Goal: Task Accomplishment & Management: Use online tool/utility

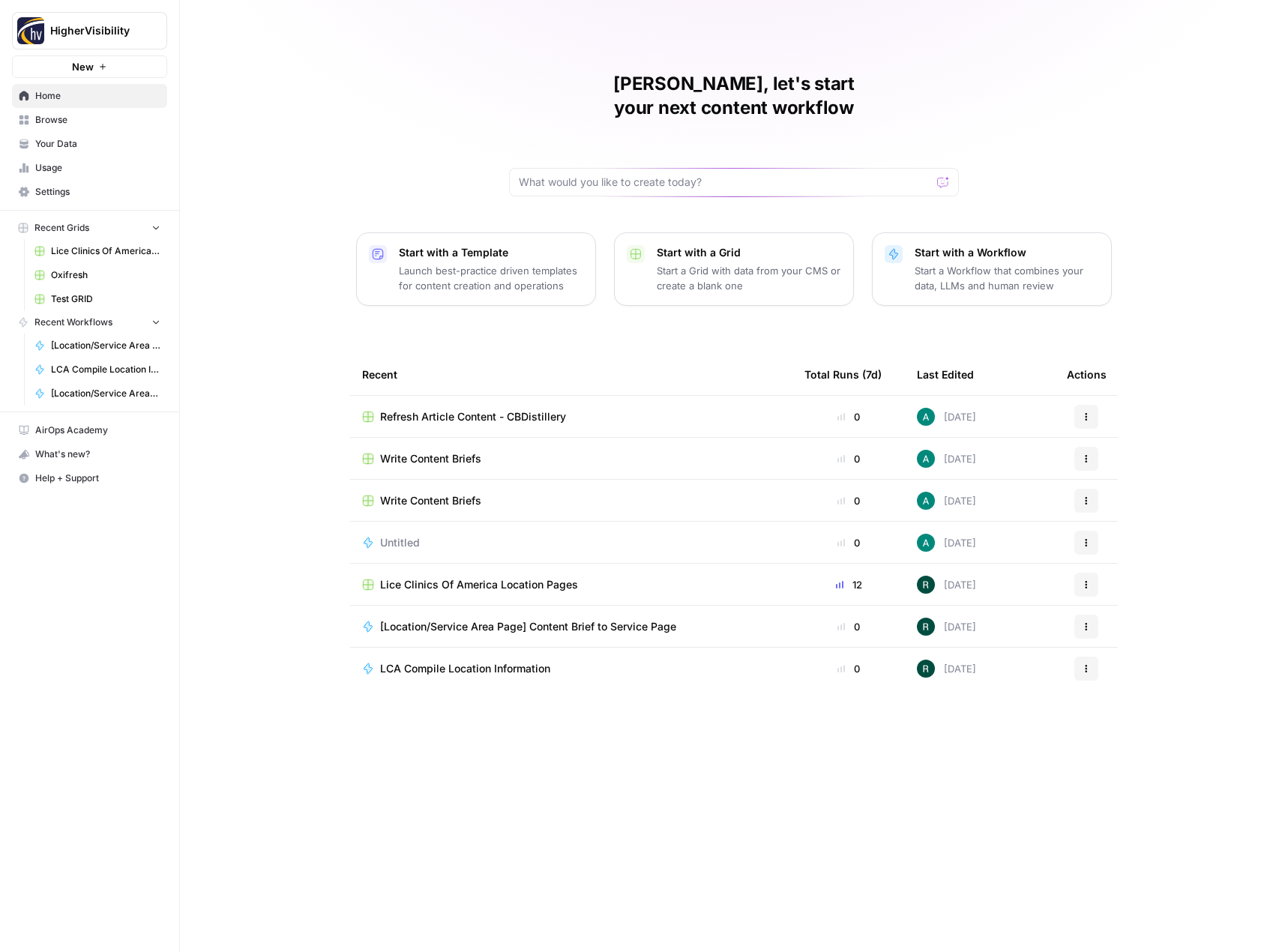
click at [65, 145] on span "Your Data" at bounding box center [97, 143] width 126 height 14
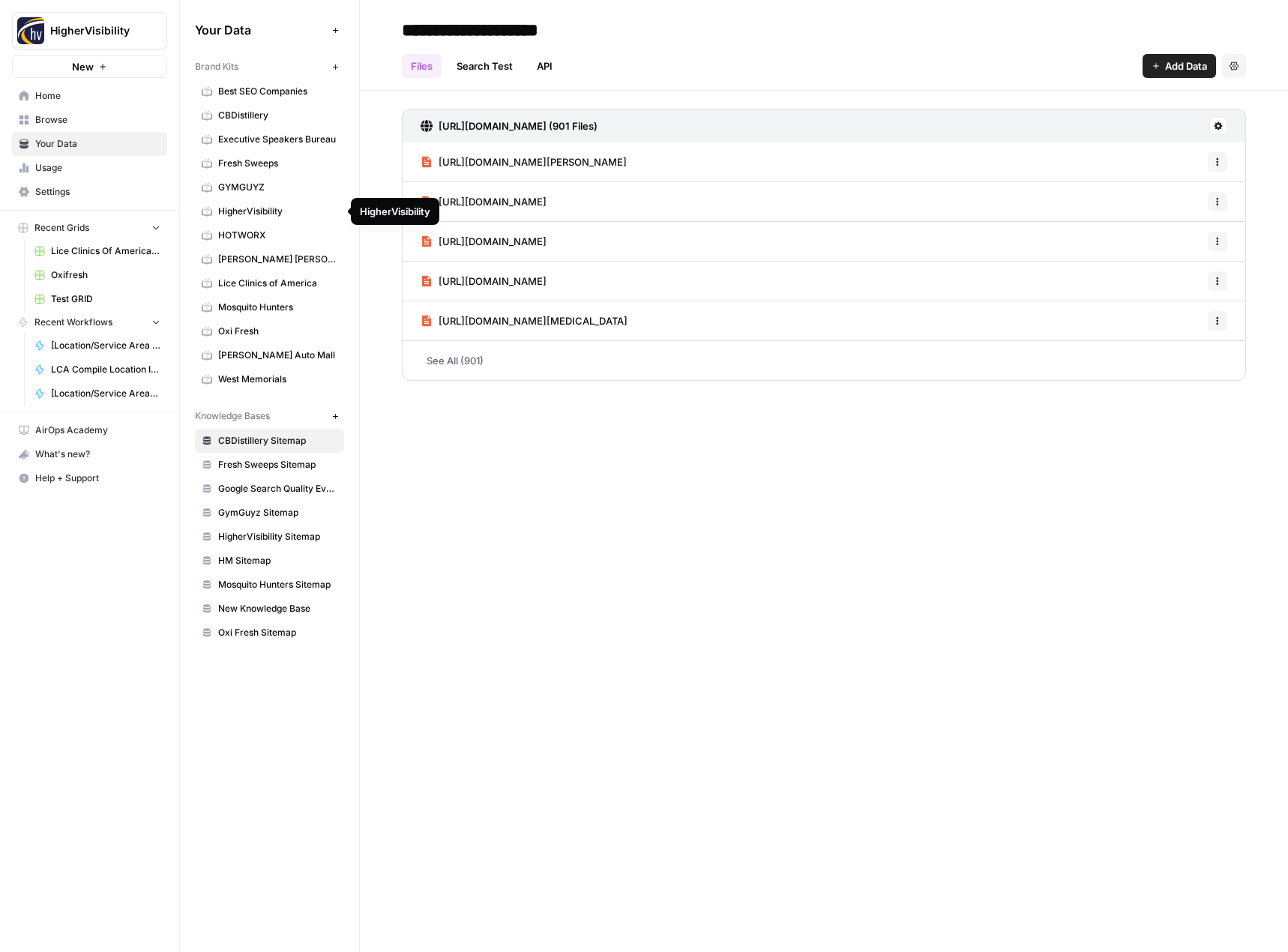
click at [237, 212] on span "HigherVisibility" at bounding box center [277, 211] width 119 height 14
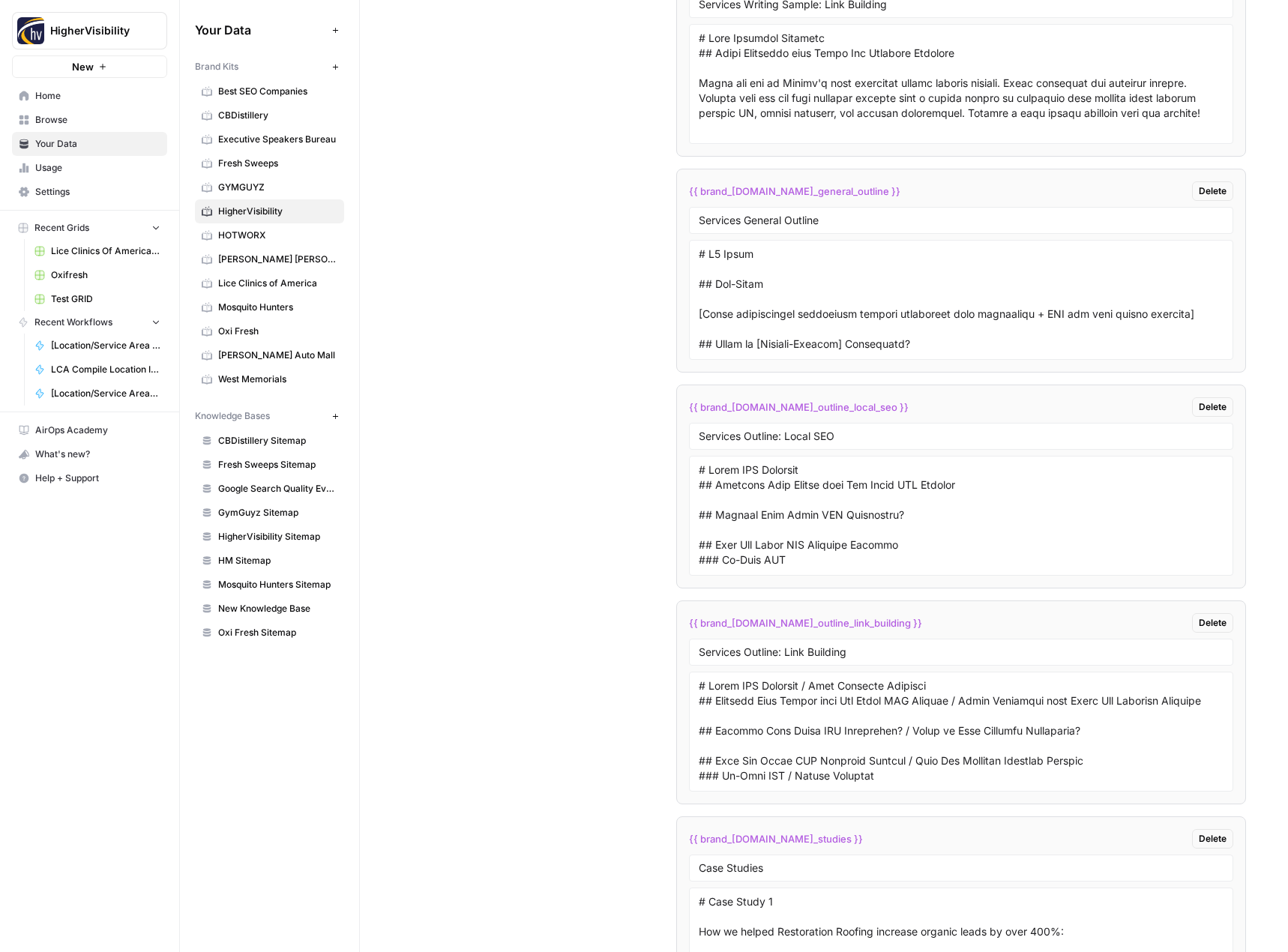
scroll to position [3524, 0]
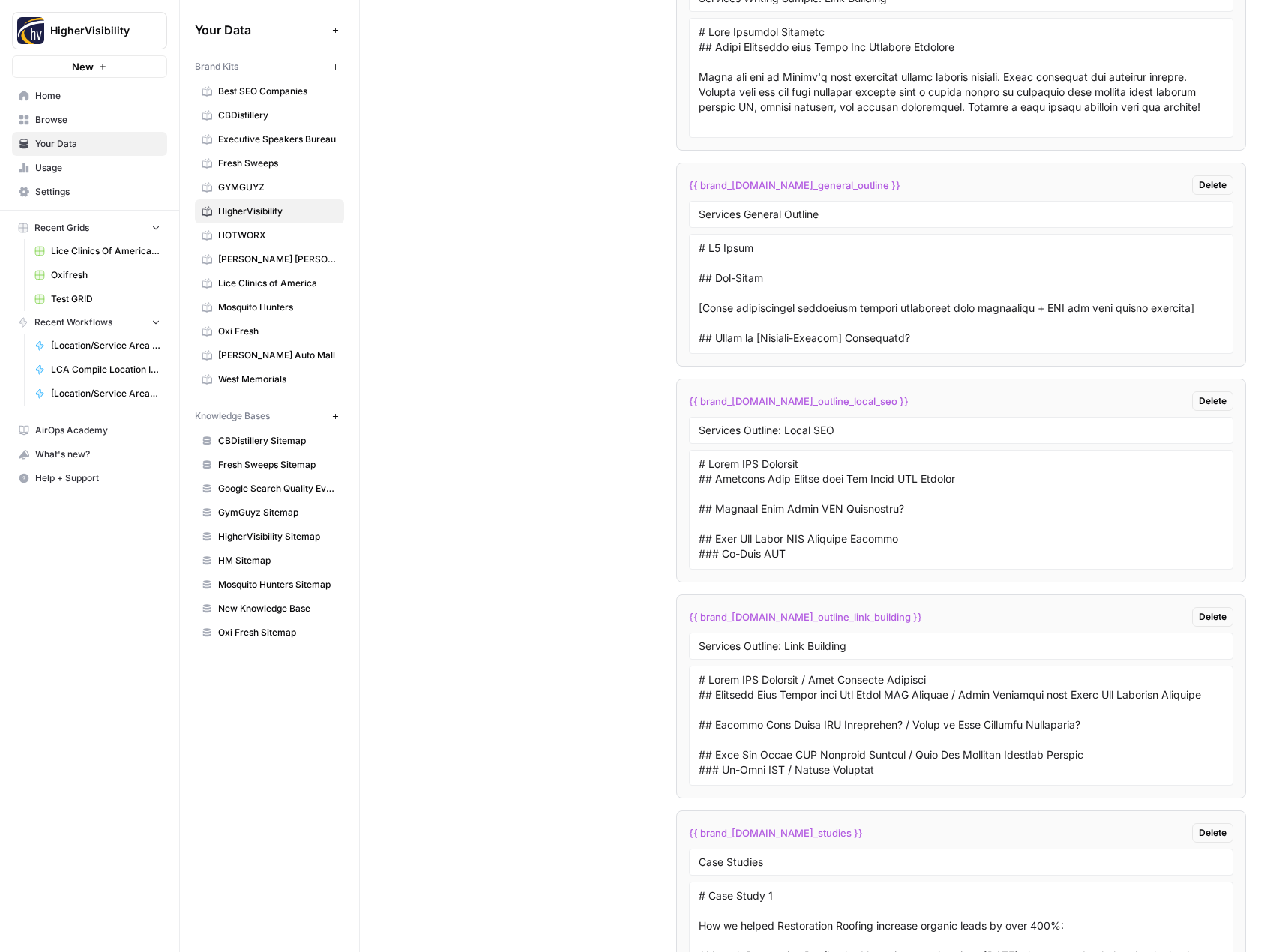
click at [274, 541] on span "HigherVisibility Sitemap" at bounding box center [277, 536] width 119 height 14
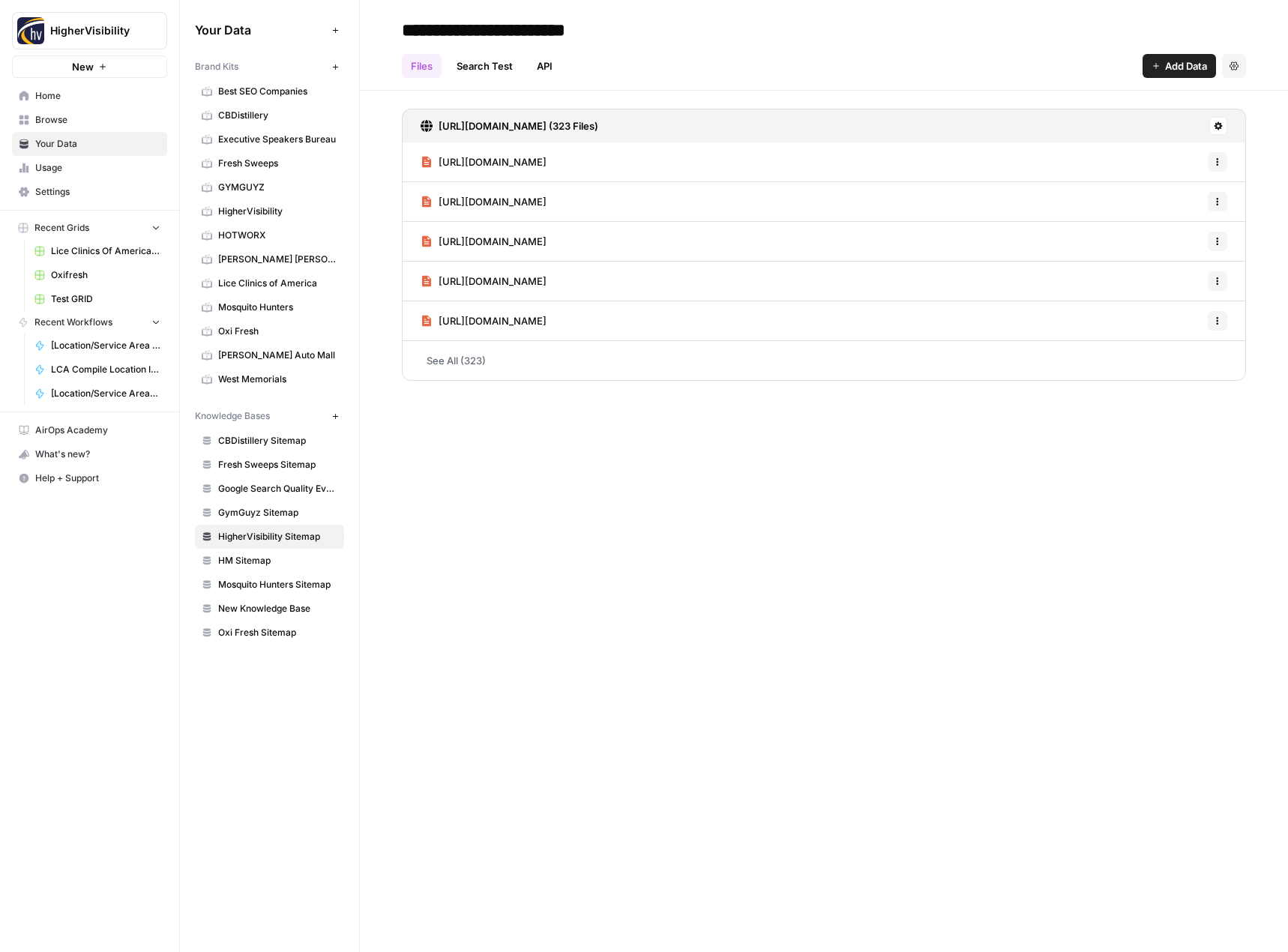
click at [75, 120] on span "Browse" at bounding box center [97, 120] width 126 height 14
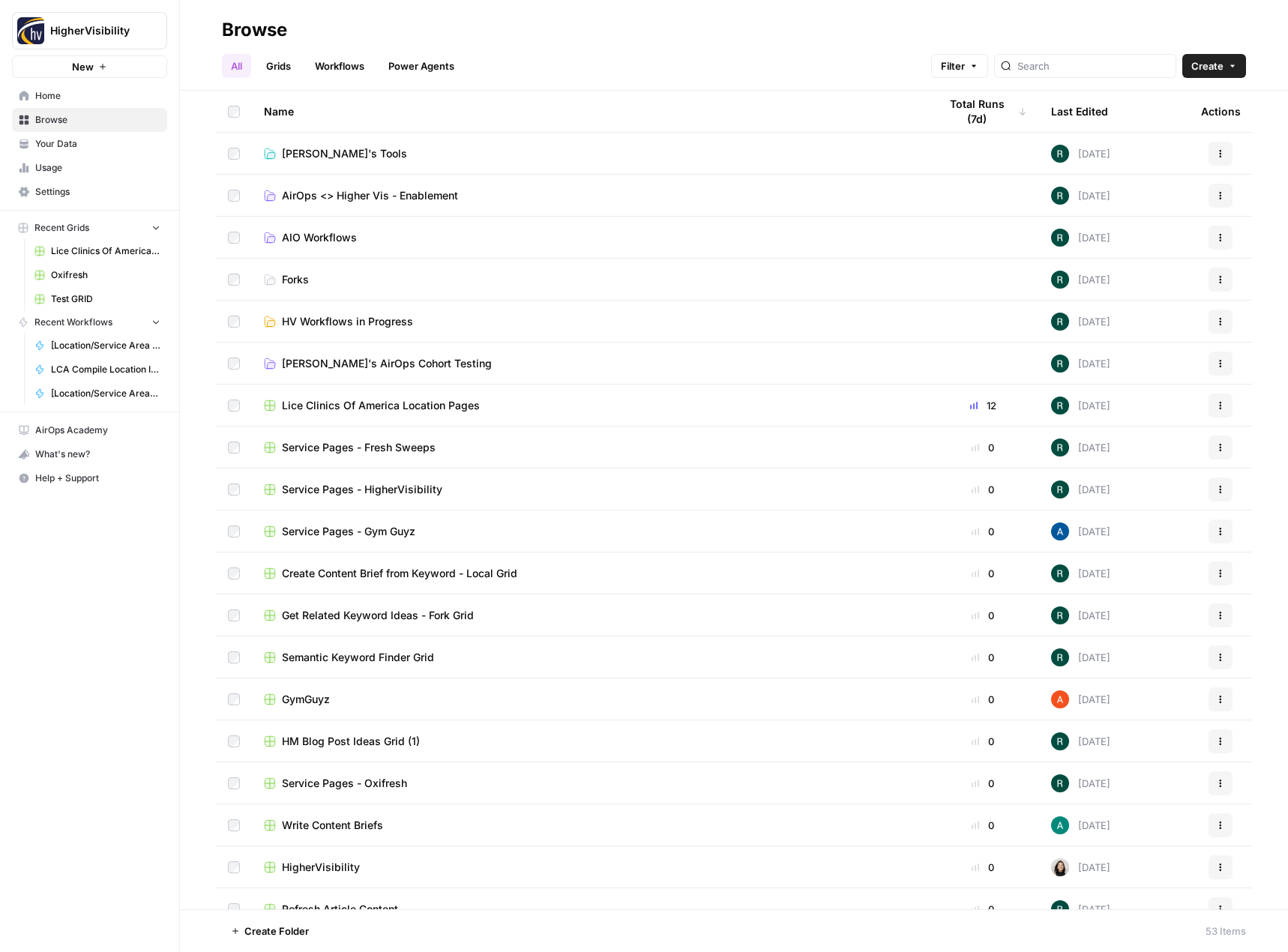
click at [289, 68] on link "Grids" at bounding box center [278, 66] width 43 height 24
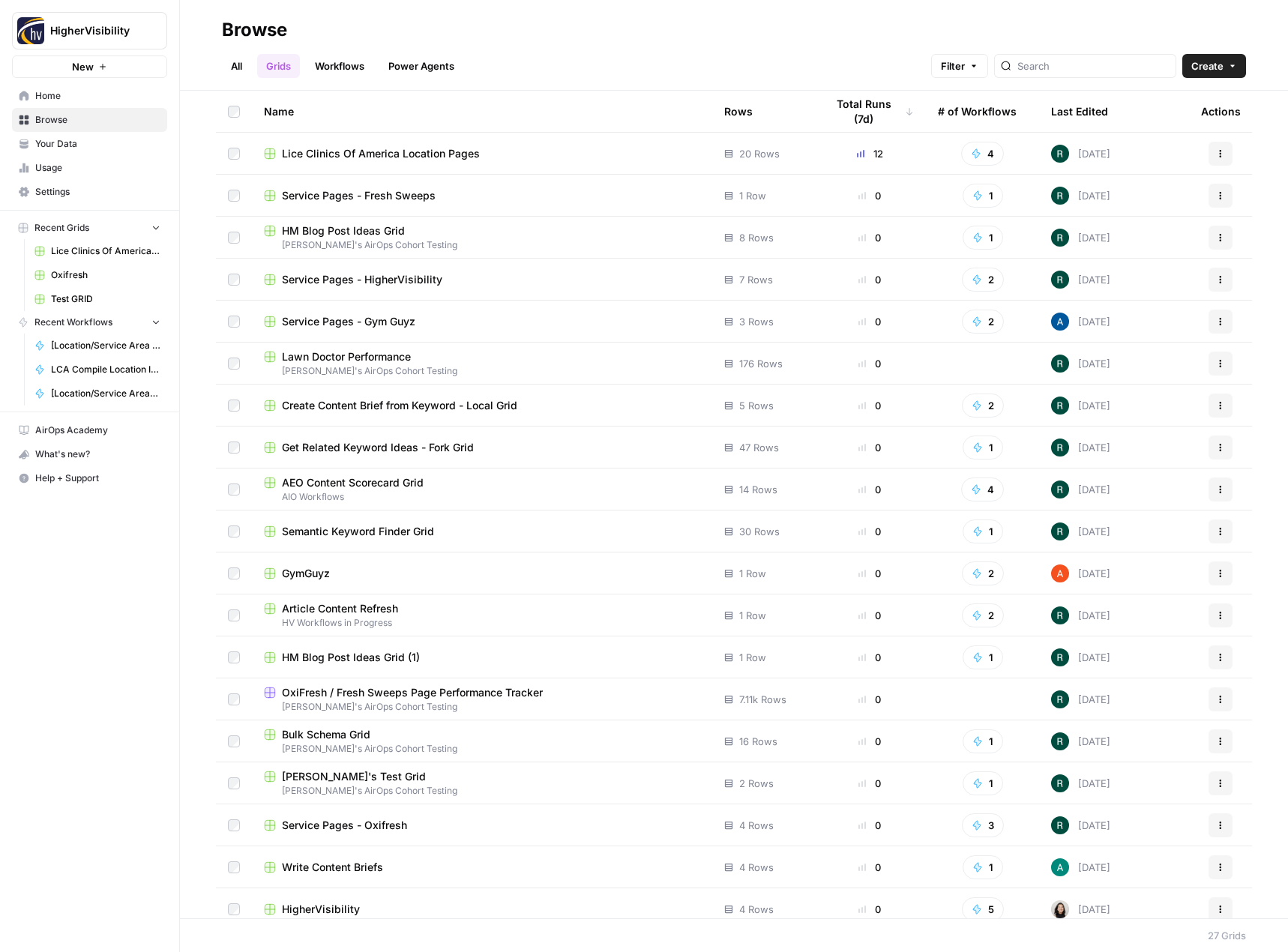
click at [376, 275] on span "Service Pages - HigherVisibility" at bounding box center [362, 280] width 160 height 15
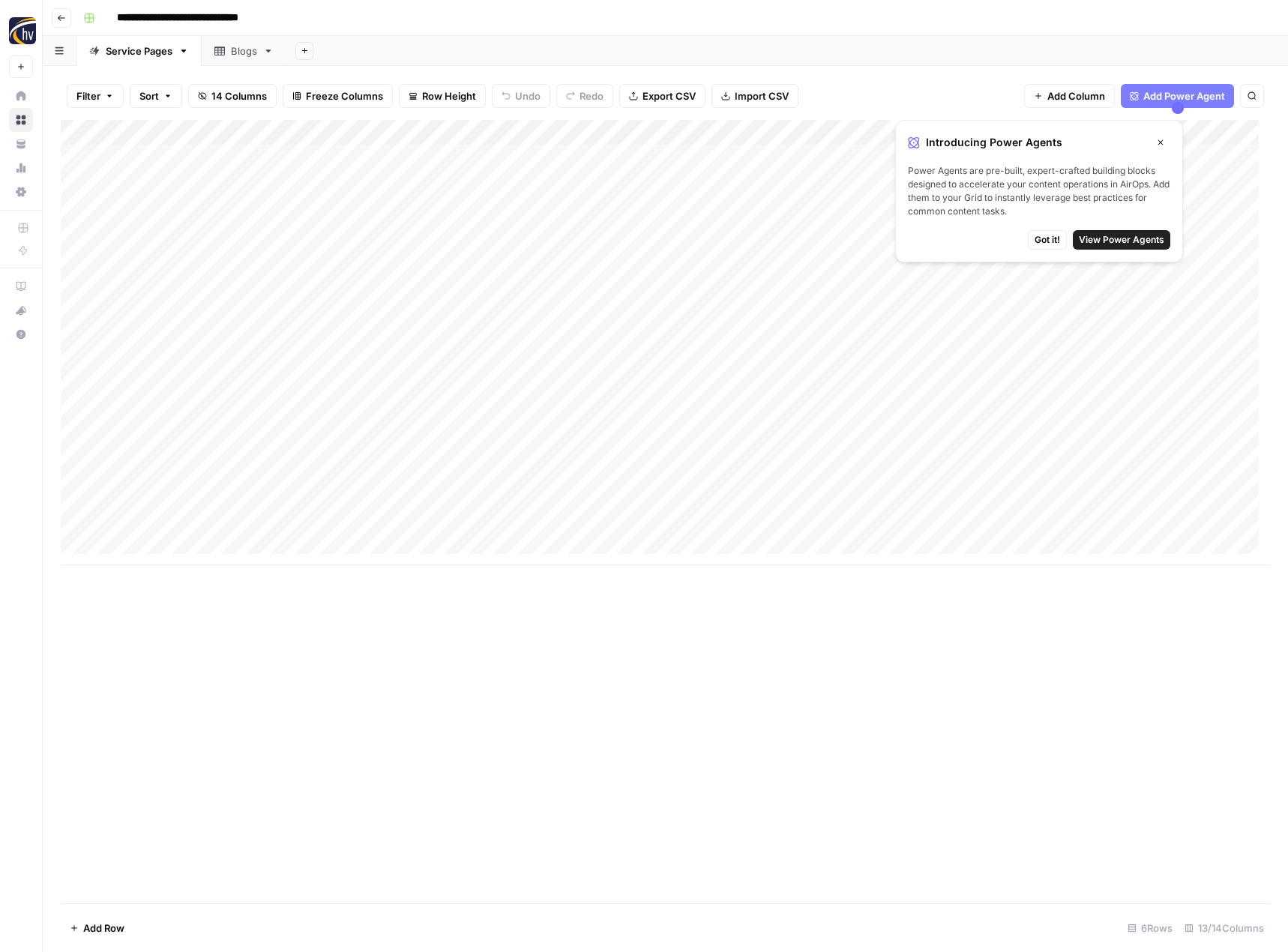
click at [156, 174] on div "Add Column" at bounding box center [665, 343] width 1209 height 446
click at [321, 173] on div "Add Column" at bounding box center [665, 343] width 1209 height 446
click at [321, 173] on div at bounding box center [369, 177] width 244 height 68
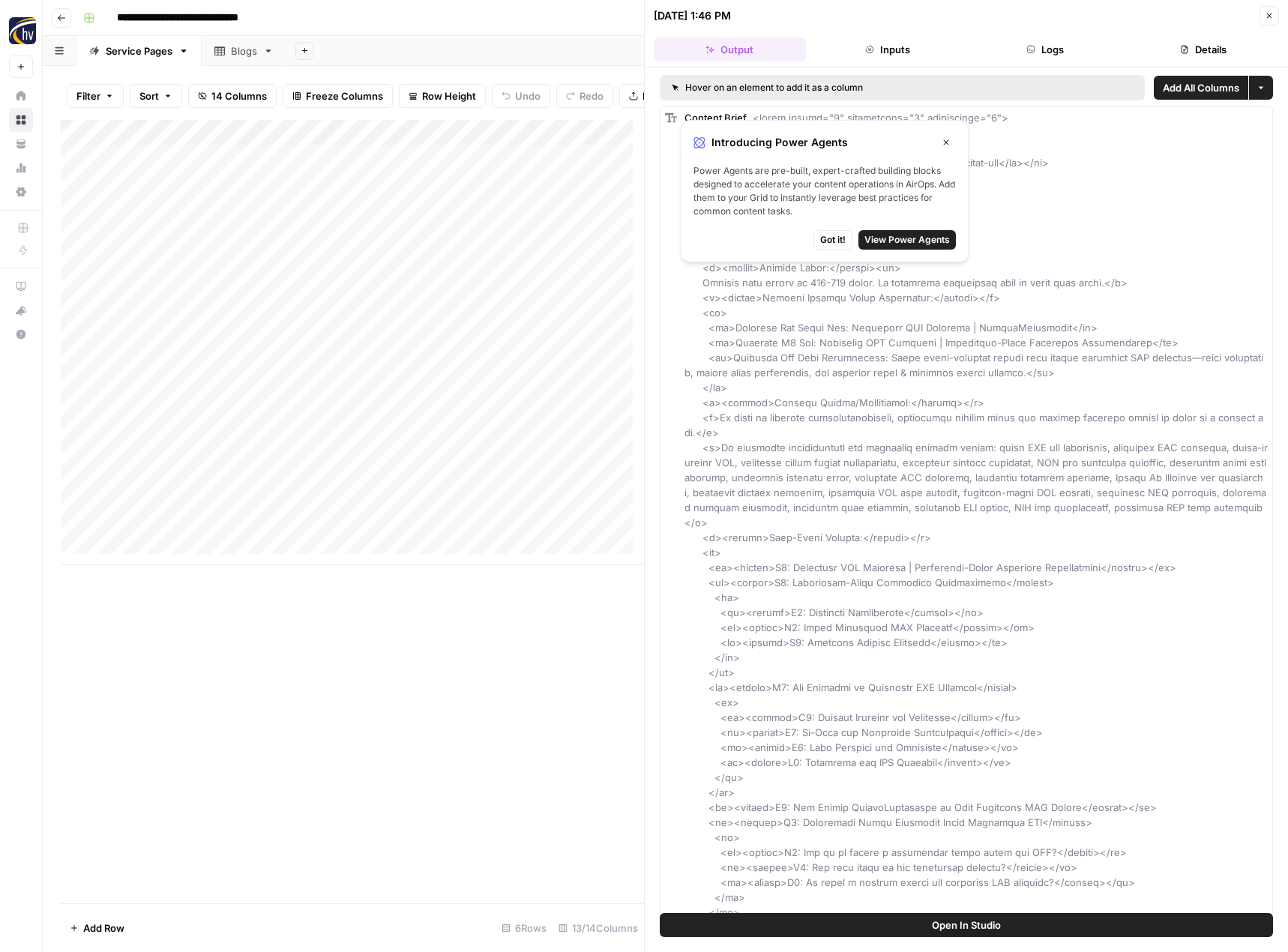
click at [459, 143] on div "Add Column" at bounding box center [352, 343] width 583 height 446
click at [333, 292] on span "Edit Workflow" at bounding box center [343, 291] width 131 height 15
click at [945, 139] on icon "button" at bounding box center [945, 142] width 9 height 9
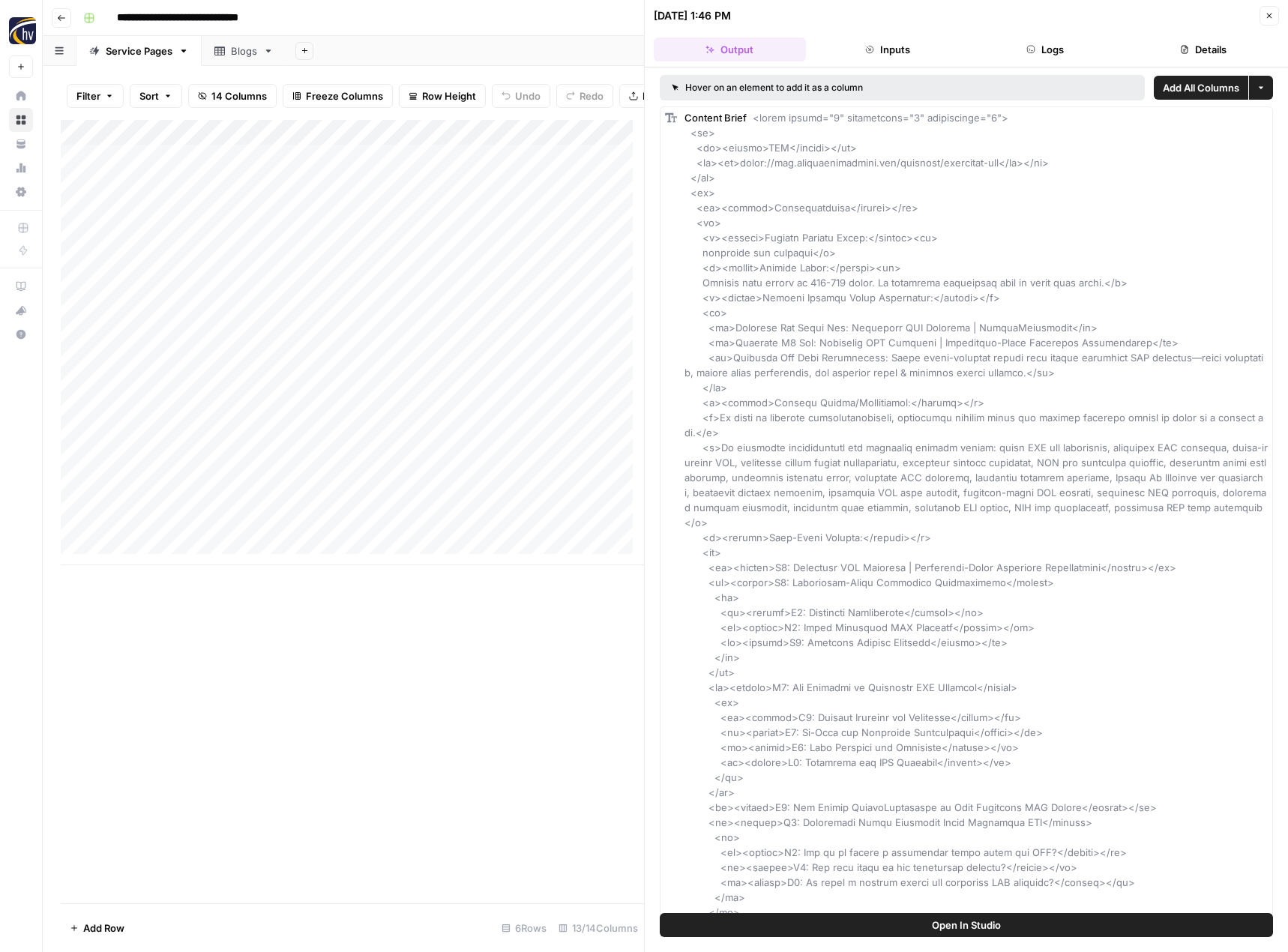
click at [390, 175] on div "Add Column" at bounding box center [352, 343] width 583 height 446
click at [893, 41] on button "Inputs" at bounding box center [888, 49] width 152 height 24
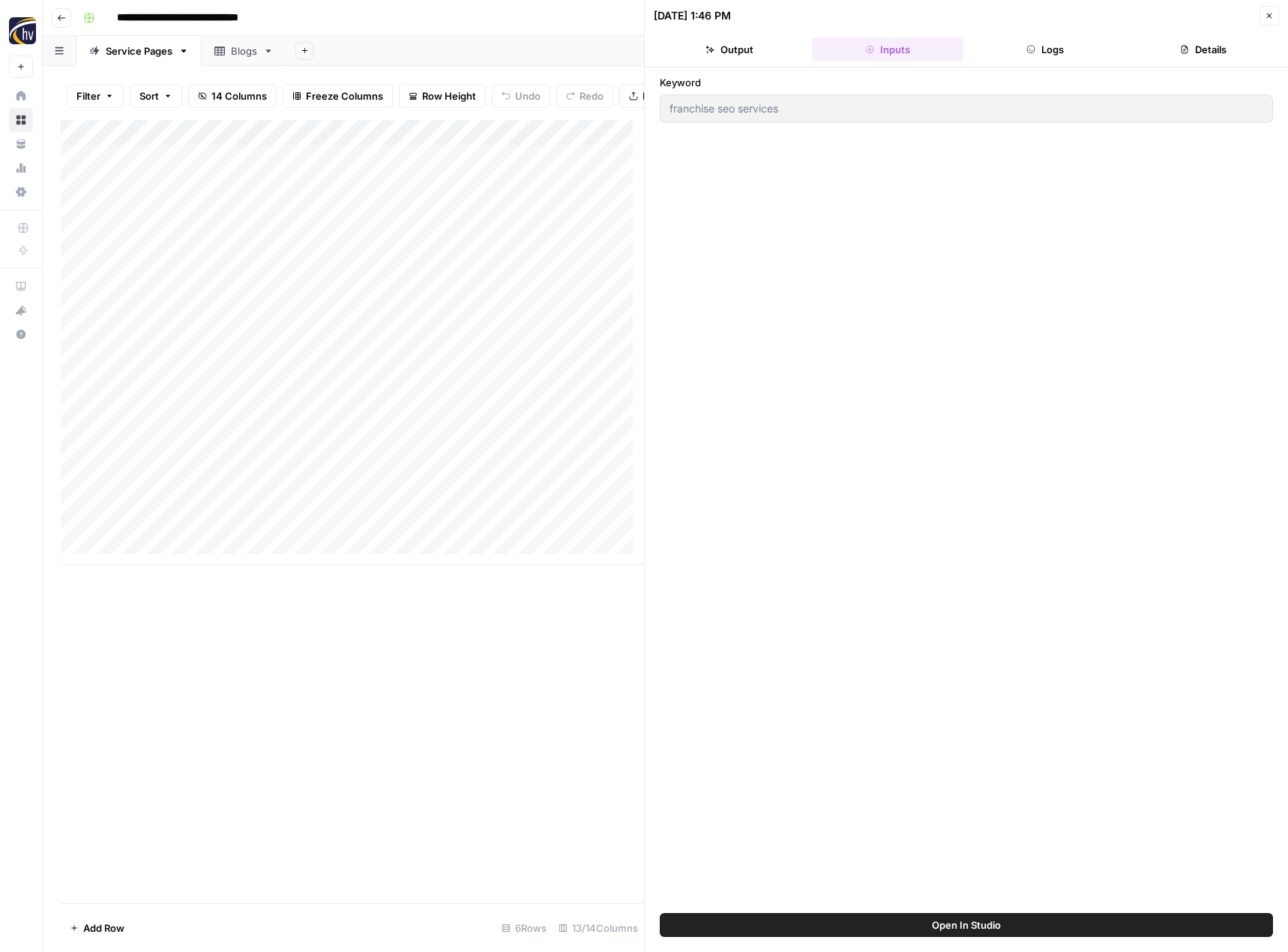
click at [754, 45] on button "Output" at bounding box center [730, 49] width 152 height 24
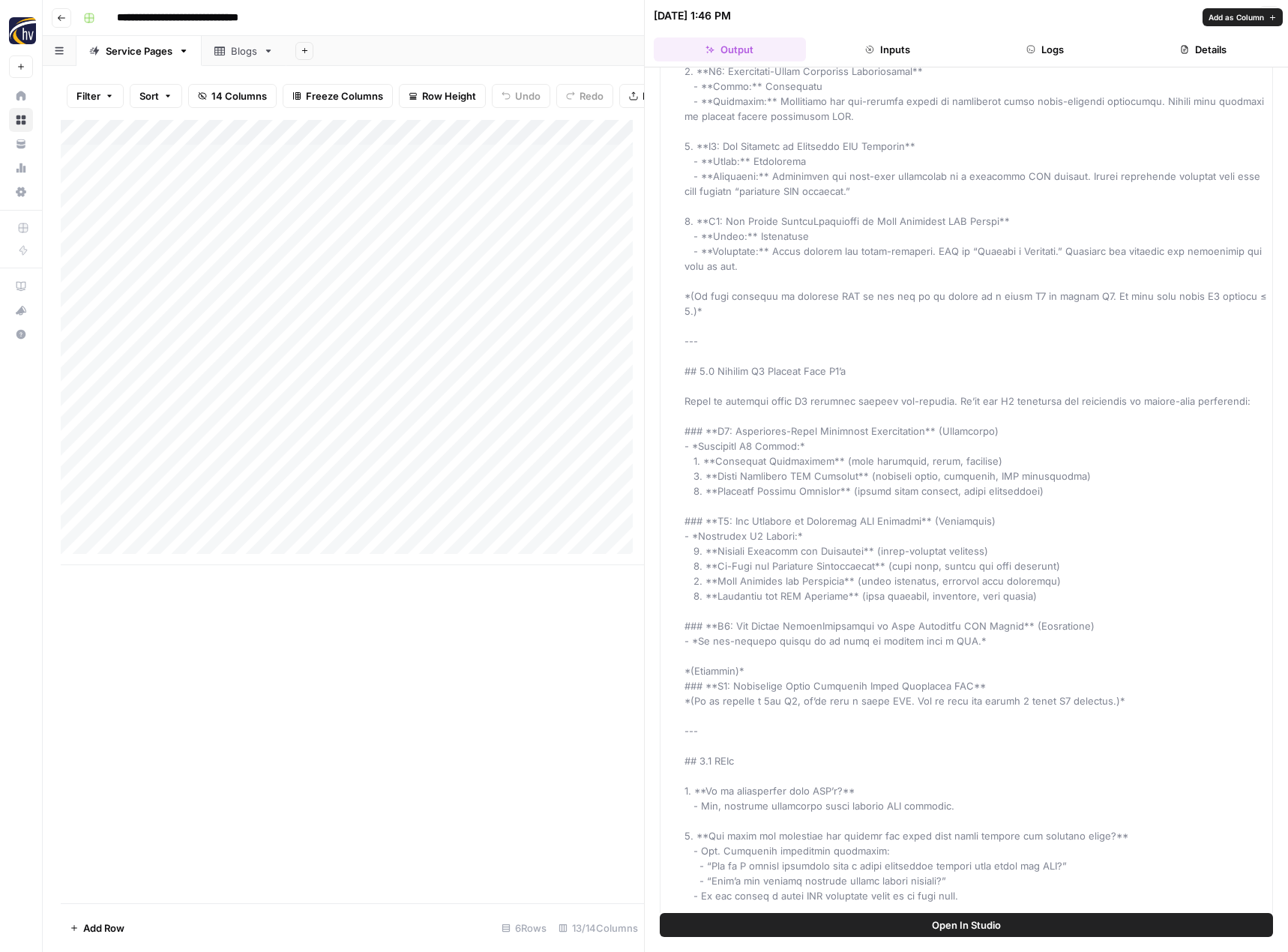
scroll to position [4798, 0]
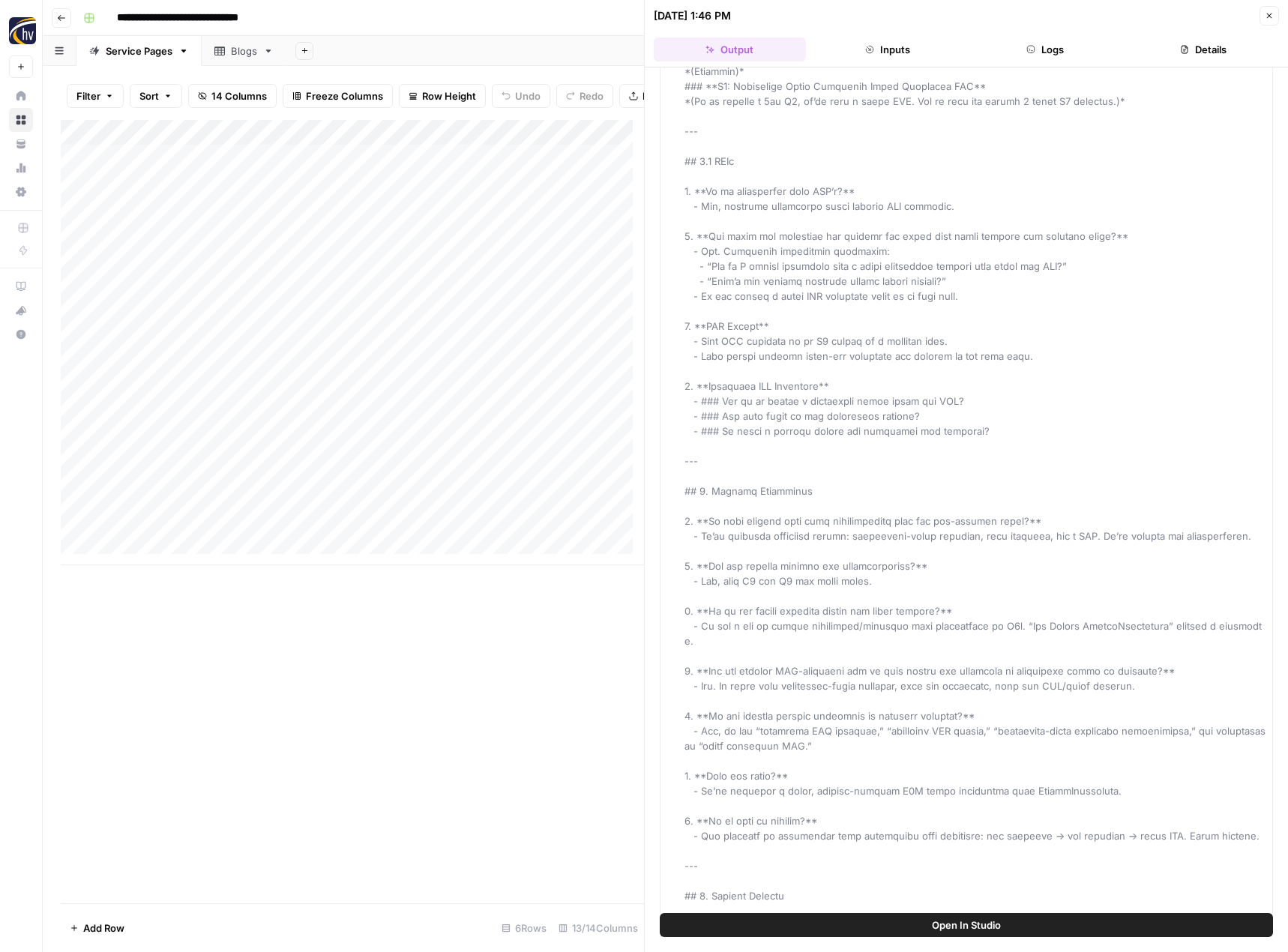
click at [1195, 36] on header "06/17/25 at 1:46 PM Close Output Inputs Logs Details" at bounding box center [966, 33] width 643 height 67
click at [1196, 42] on button "Details" at bounding box center [1204, 49] width 152 height 24
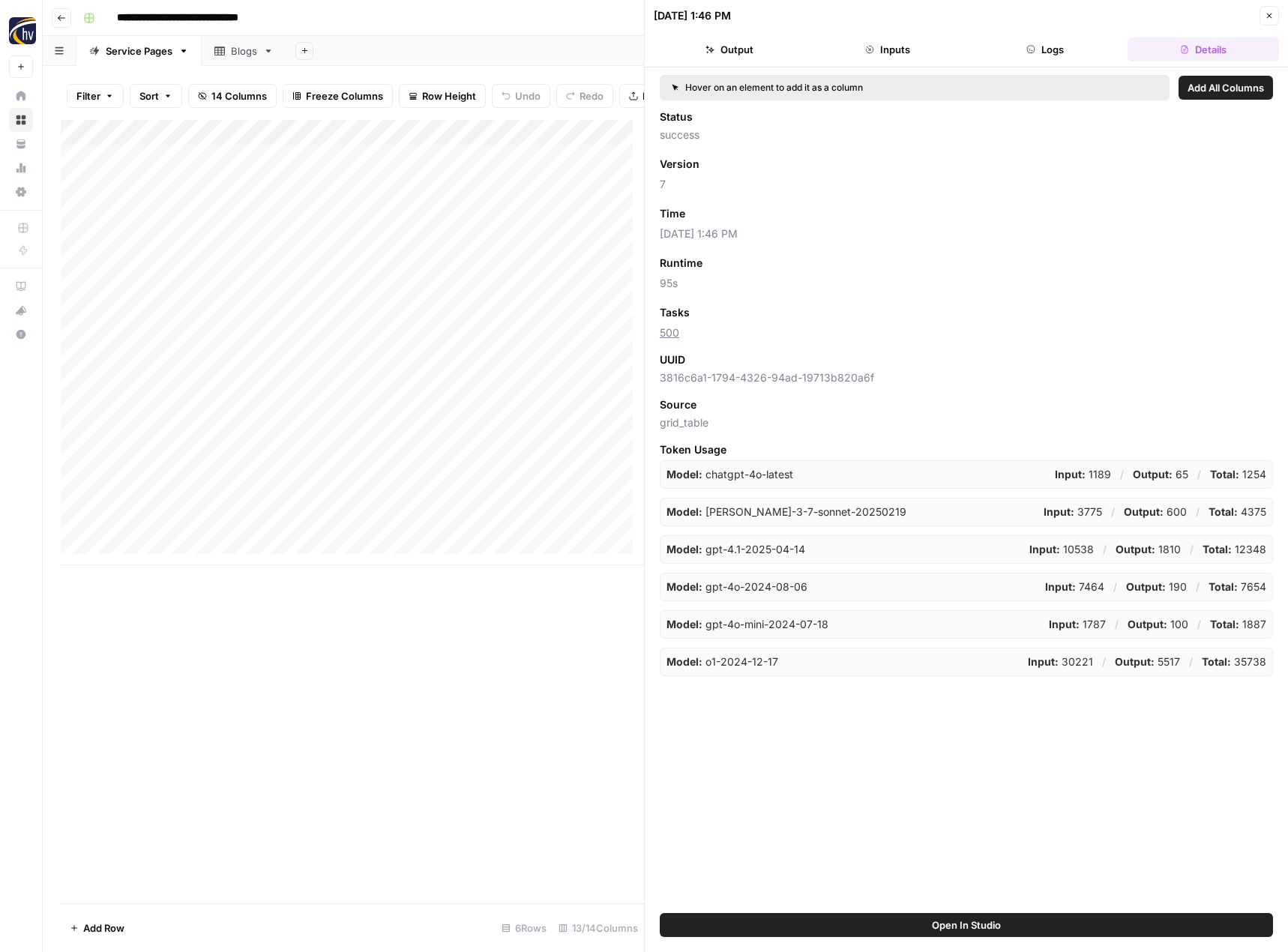
click at [1041, 49] on button "Logs" at bounding box center [1045, 49] width 152 height 24
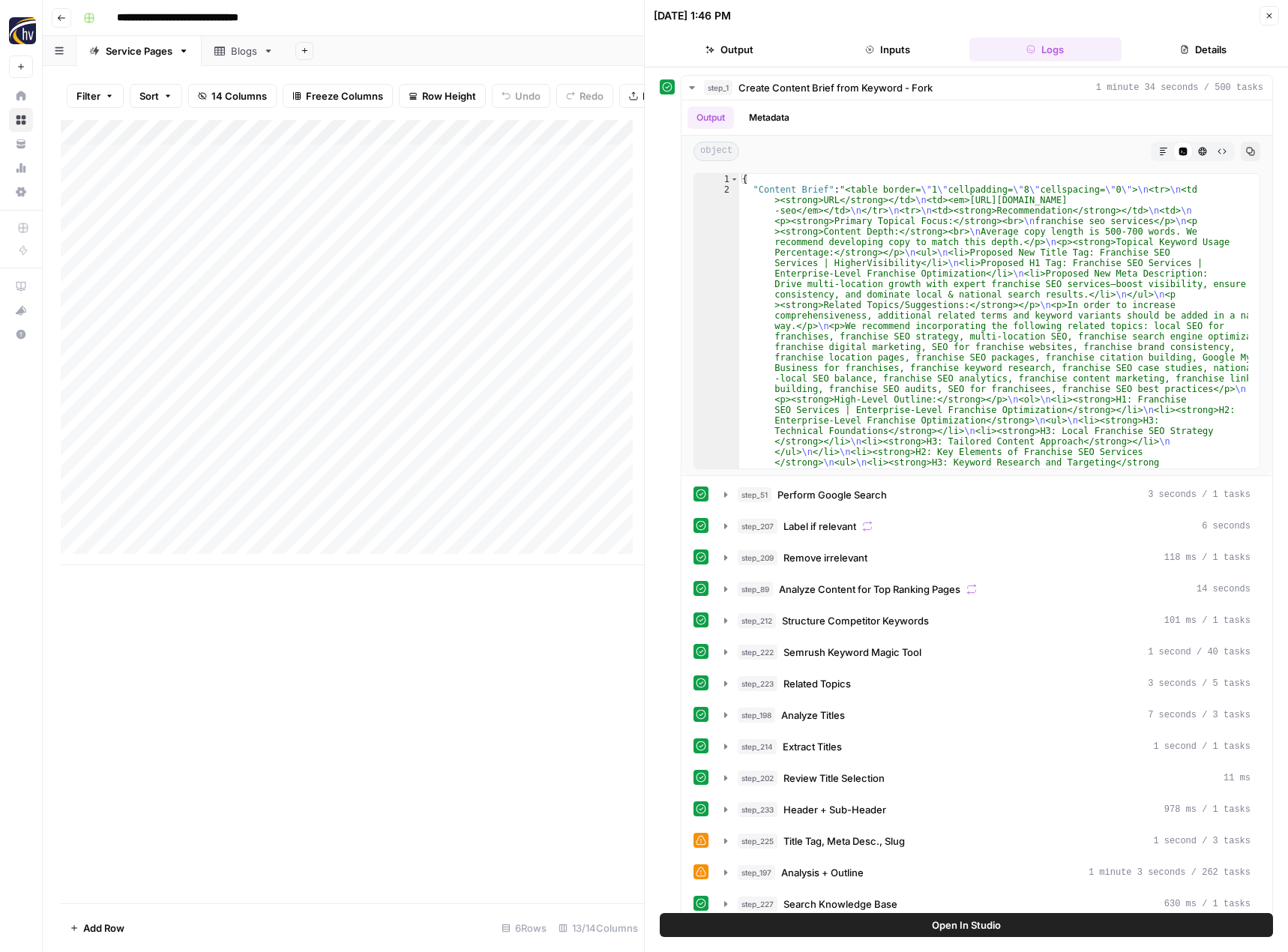
click at [899, 48] on button "Inputs" at bounding box center [888, 49] width 152 height 24
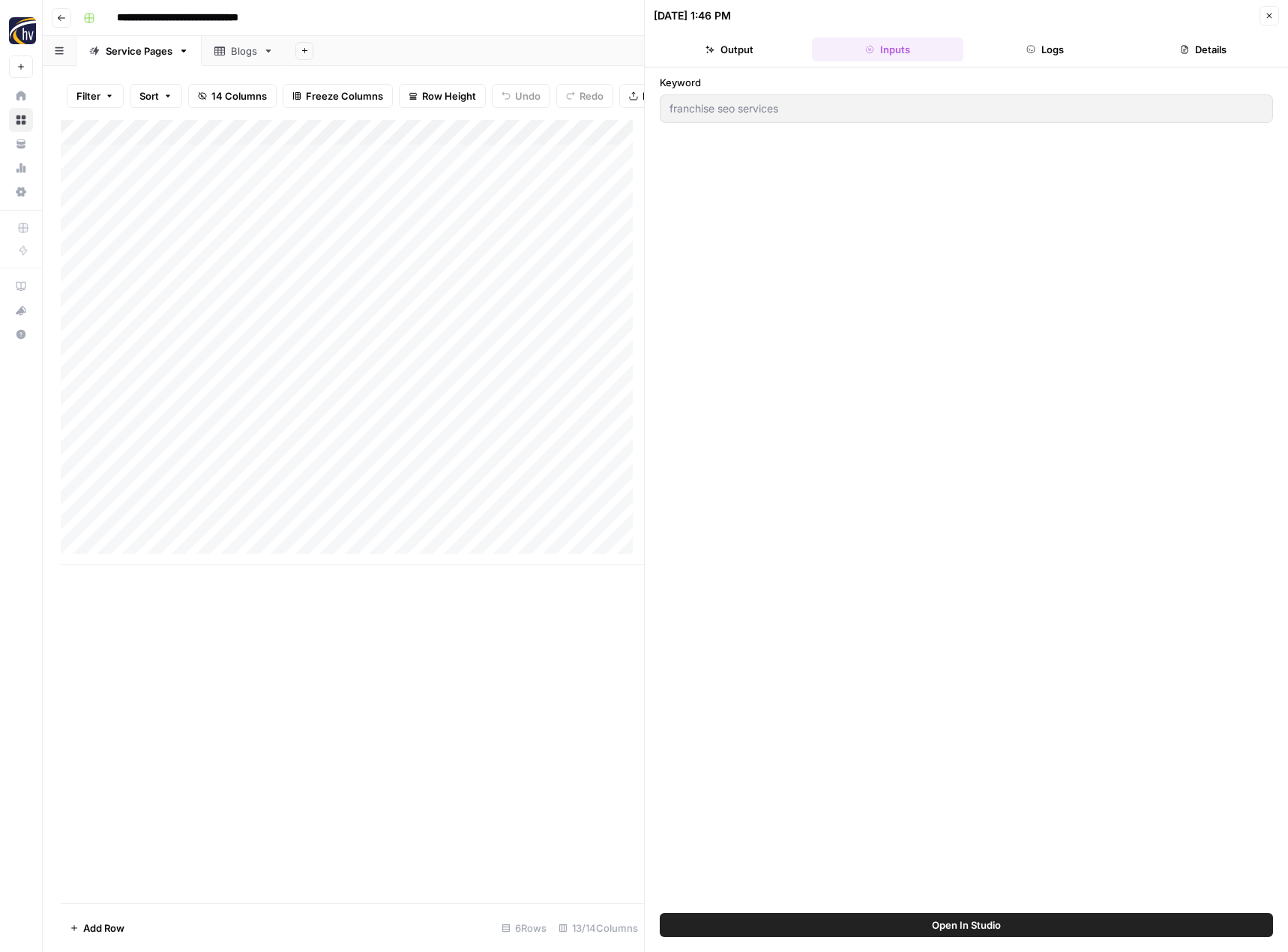
click at [736, 51] on button "Output" at bounding box center [730, 49] width 152 height 24
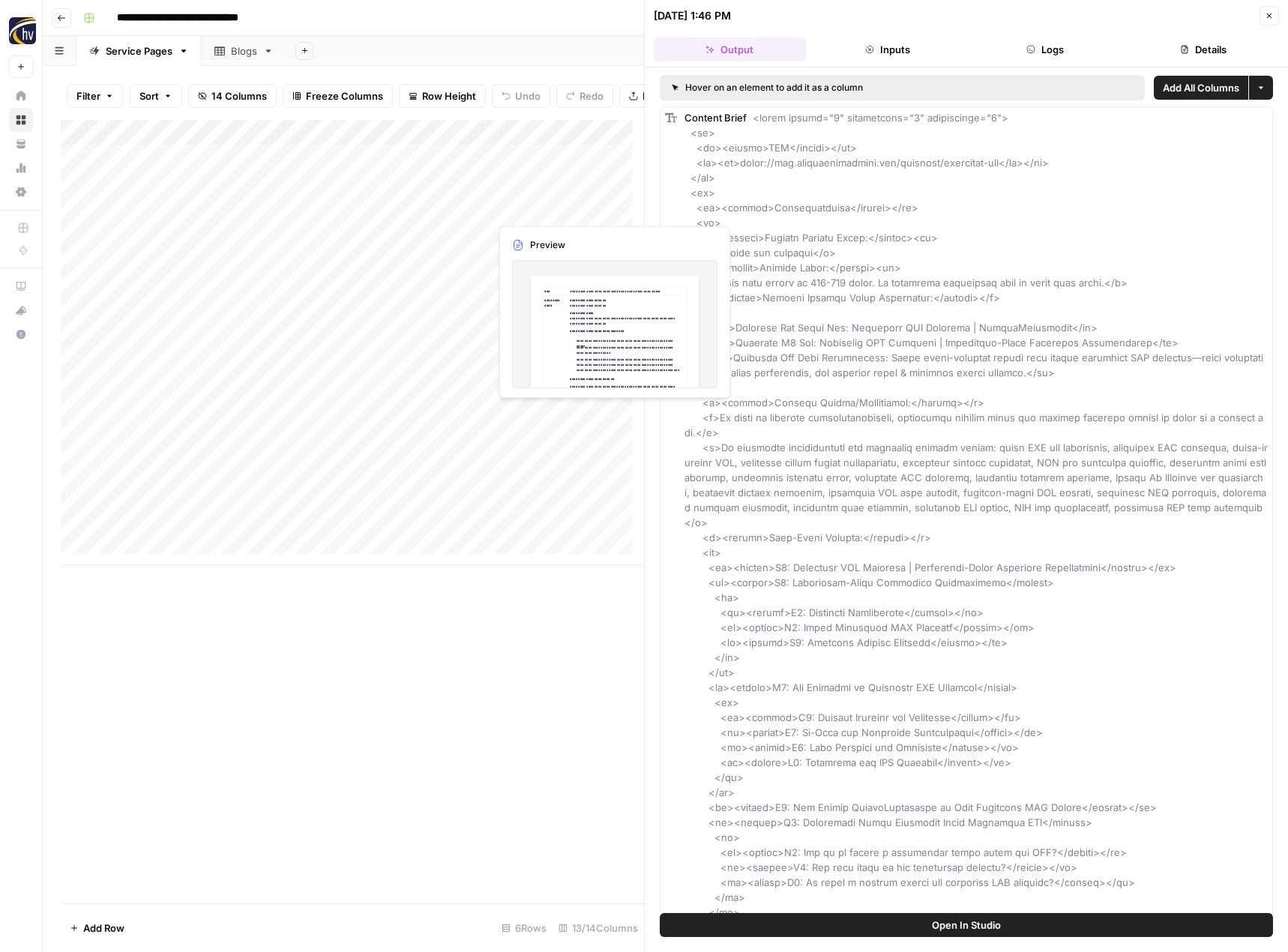
click at [552, 195] on div "Add Column" at bounding box center [352, 343] width 583 height 446
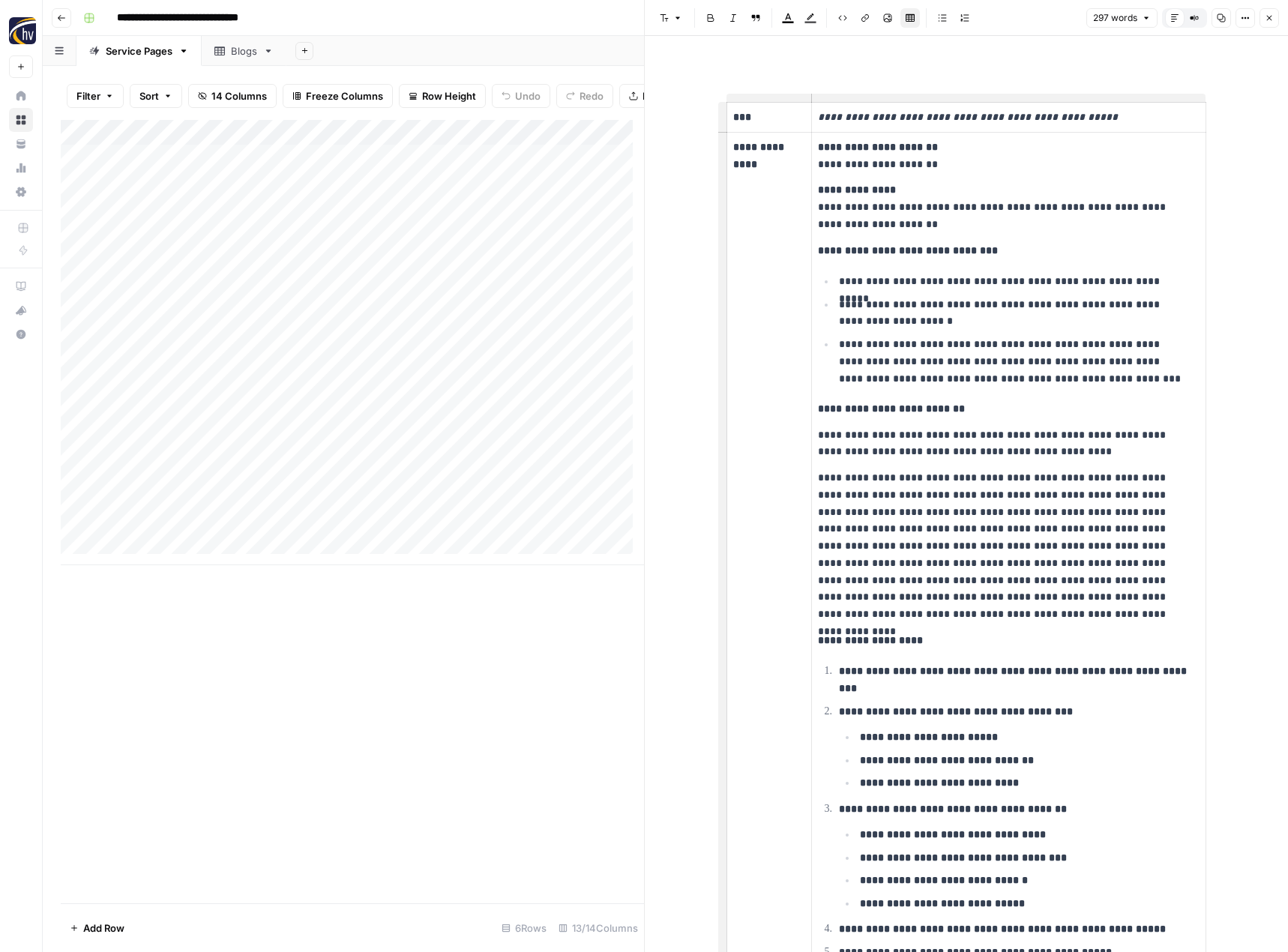
click at [929, 231] on p "**********" at bounding box center [1000, 207] width 367 height 51
drag, startPoint x: 974, startPoint y: 339, endPoint x: 979, endPoint y: 347, distance: 9.4
click at [979, 347] on td "**********" at bounding box center [1009, 651] width 395 height 1040
drag, startPoint x: 927, startPoint y: 509, endPoint x: 958, endPoint y: 557, distance: 57.1
click at [958, 557] on td "**********" at bounding box center [1009, 651] width 395 height 1040
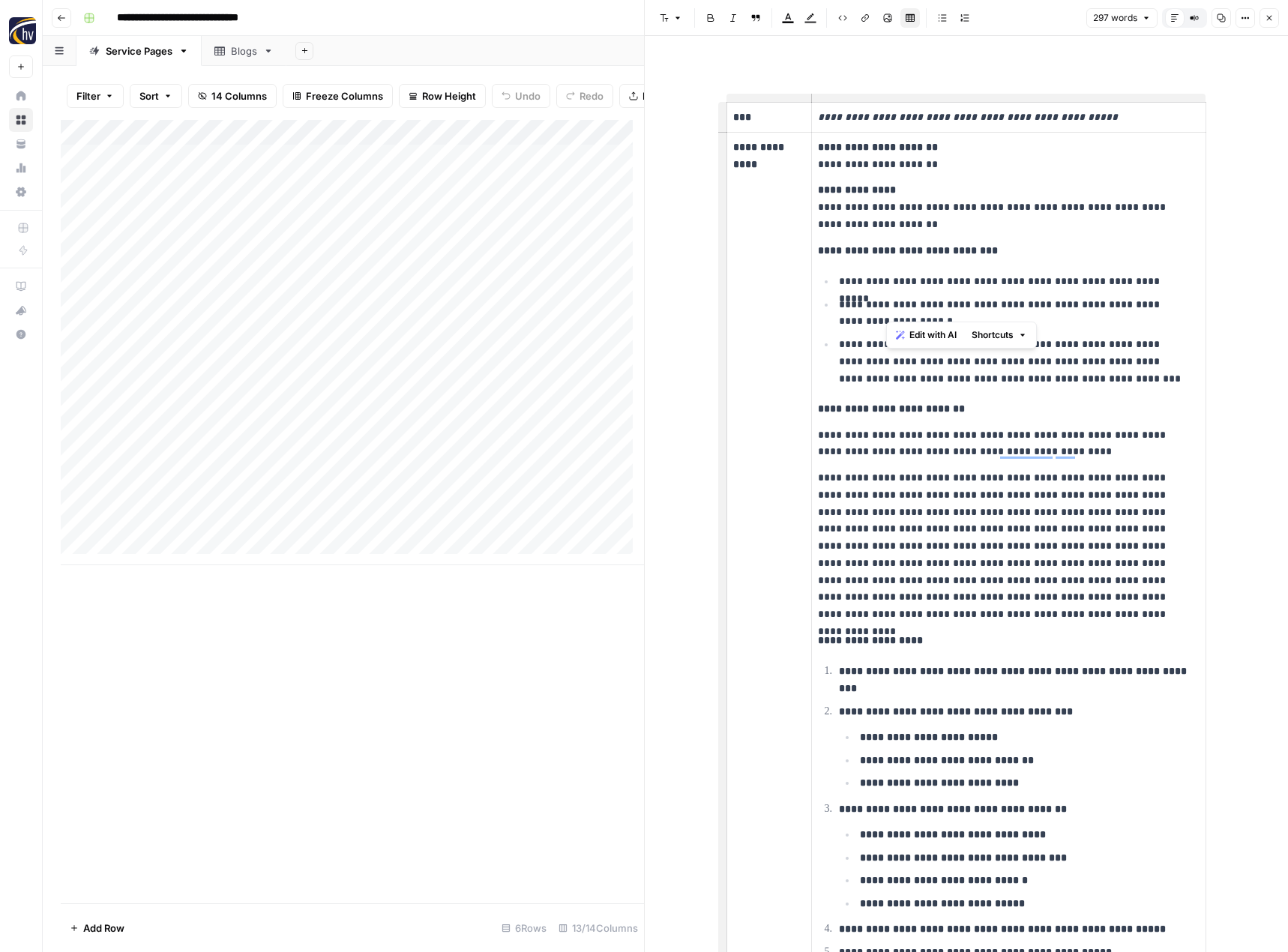
scroll to position [293, 0]
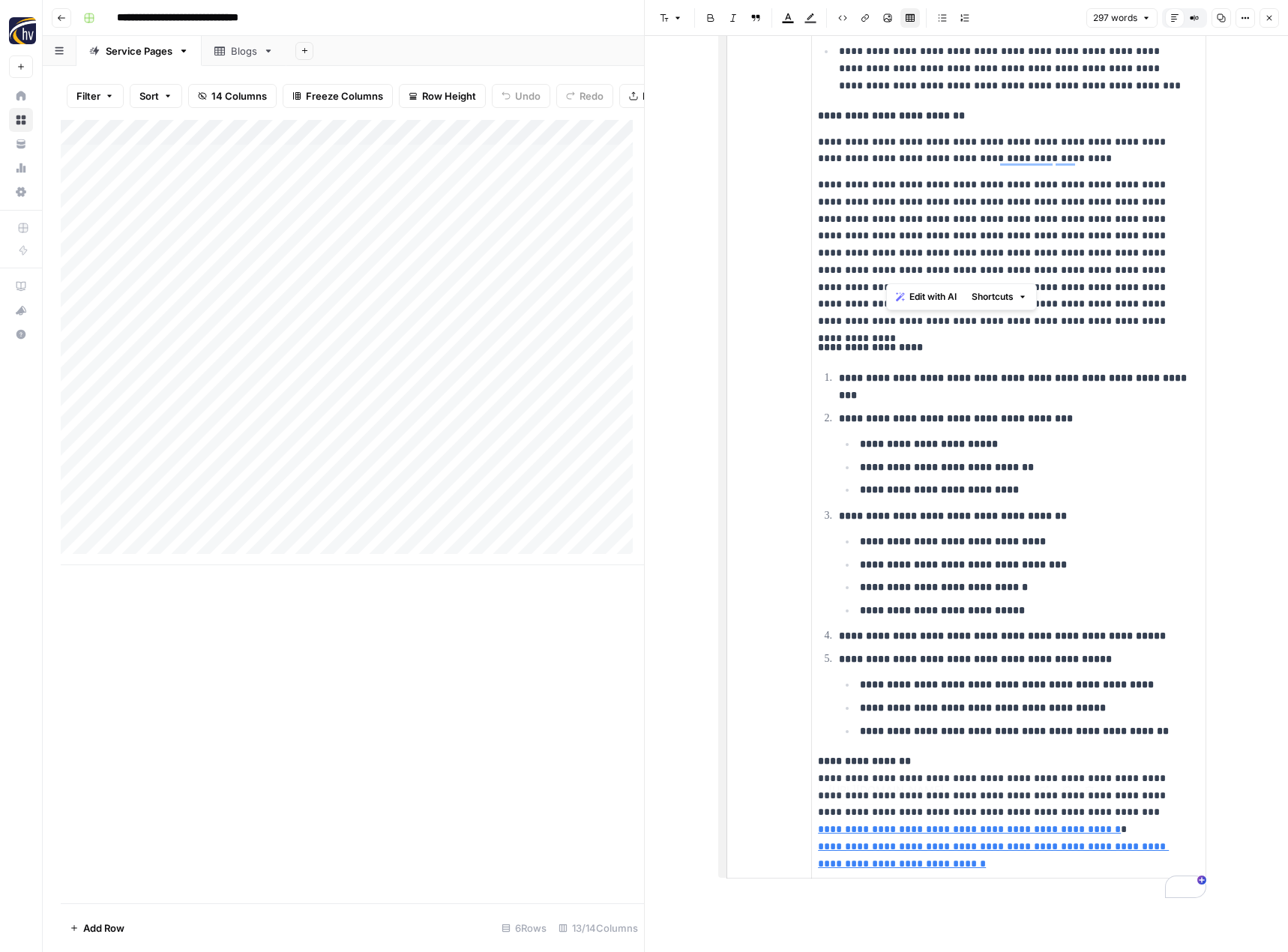
type input "https://www.highervisibility.com/seo/services/franchise/"
click at [333, 176] on div "Add Column" at bounding box center [352, 343] width 583 height 446
click at [333, 176] on div at bounding box center [346, 189] width 137 height 68
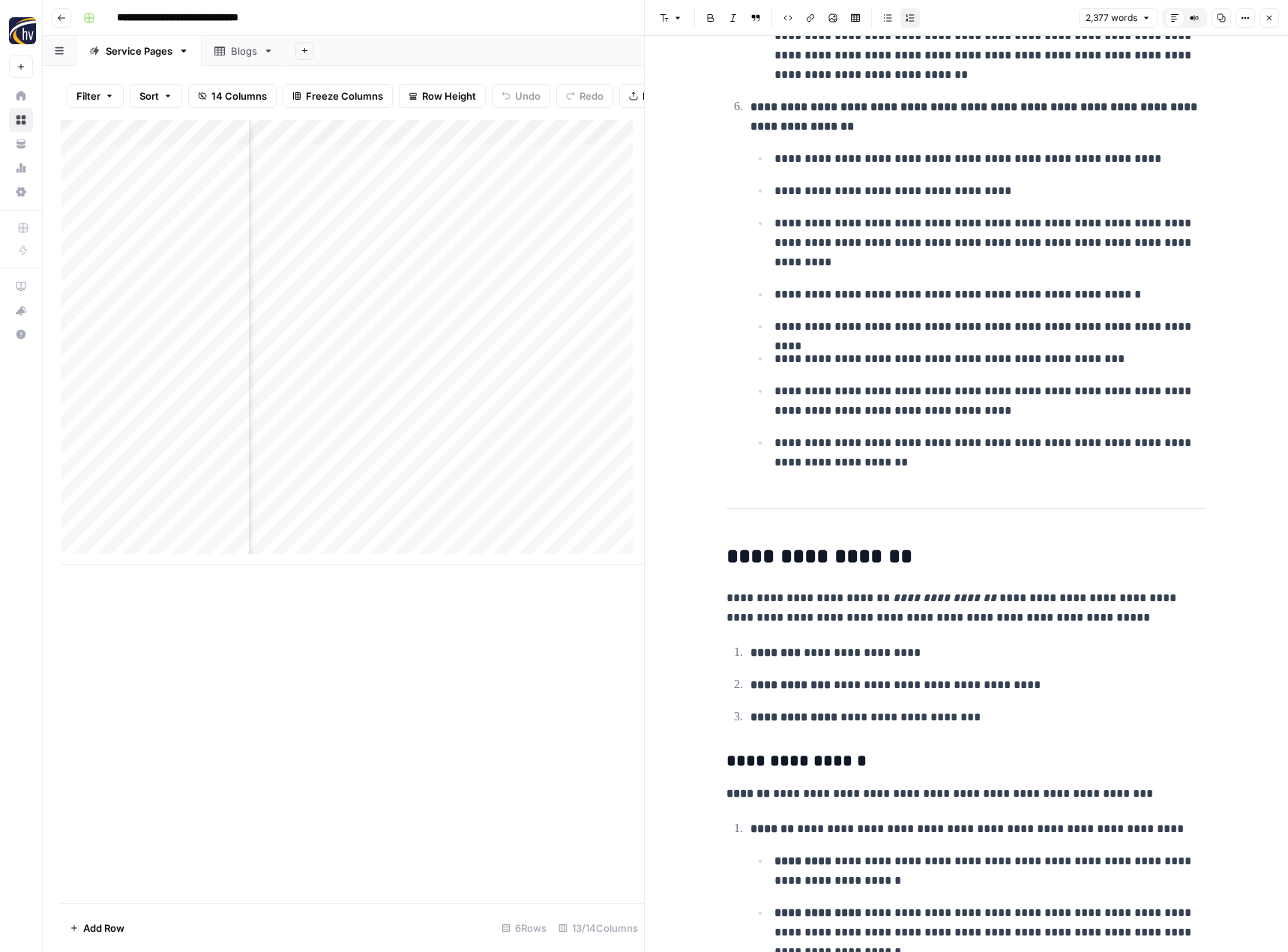
scroll to position [1049, 0]
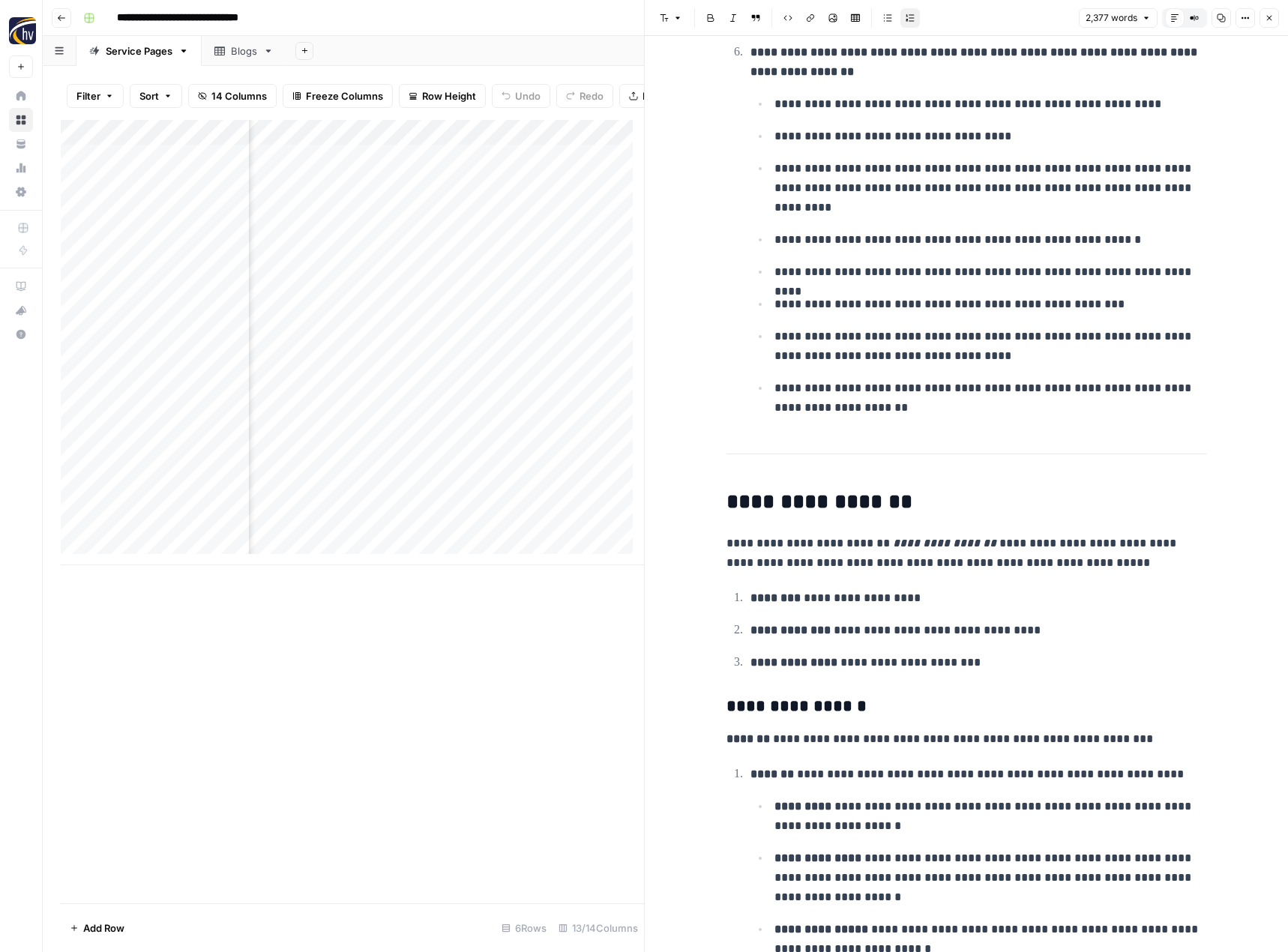
click at [403, 144] on div "Add Column" at bounding box center [352, 343] width 583 height 446
click at [839, 376] on ul "**********" at bounding box center [978, 256] width 456 height 324
click at [504, 191] on div "Add Column" at bounding box center [352, 343] width 583 height 446
click at [448, 328] on div "Add Column" at bounding box center [352, 343] width 583 height 446
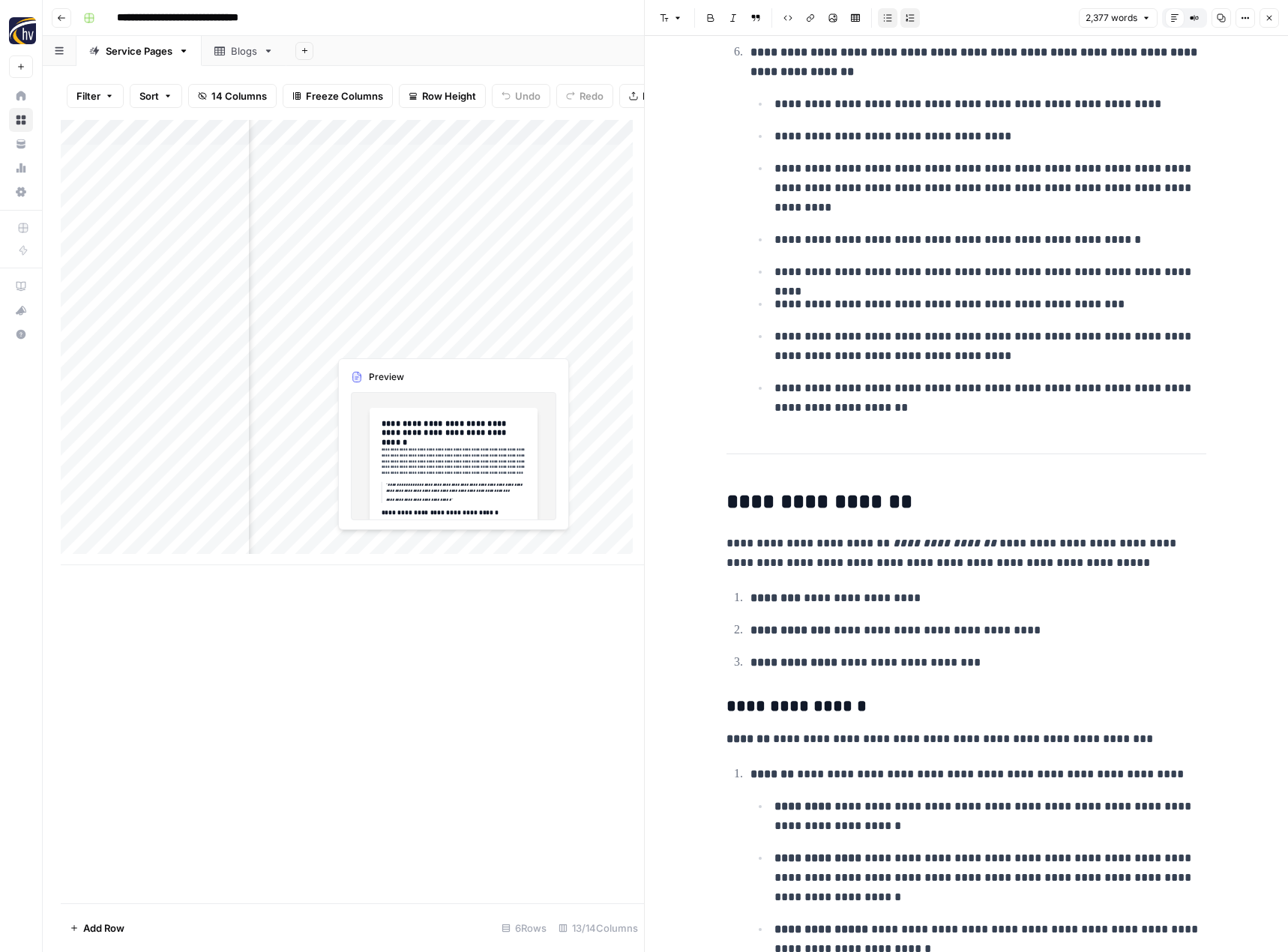
click at [448, 328] on div at bounding box center [407, 320] width 159 height 68
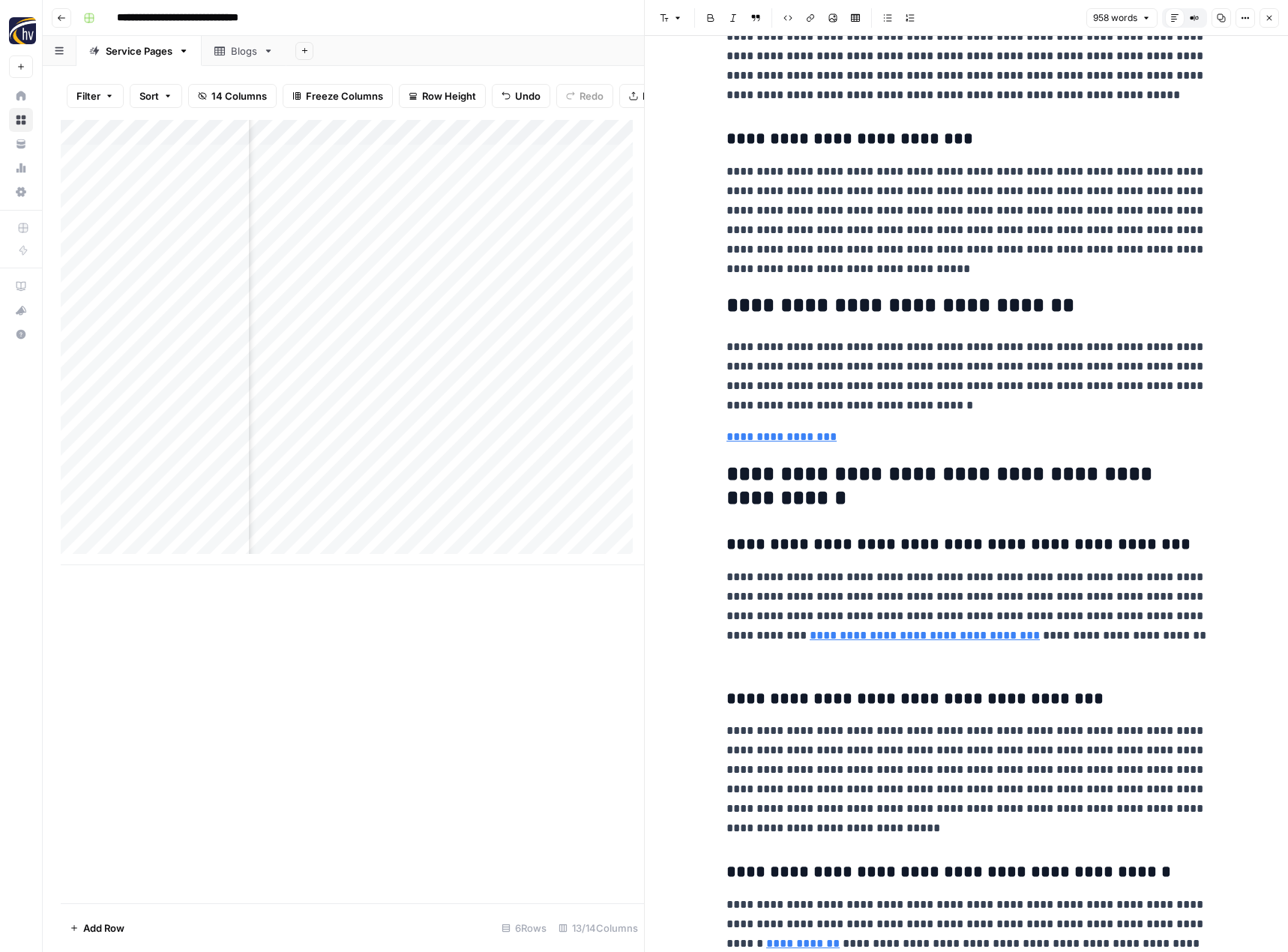
scroll to position [1763, 0]
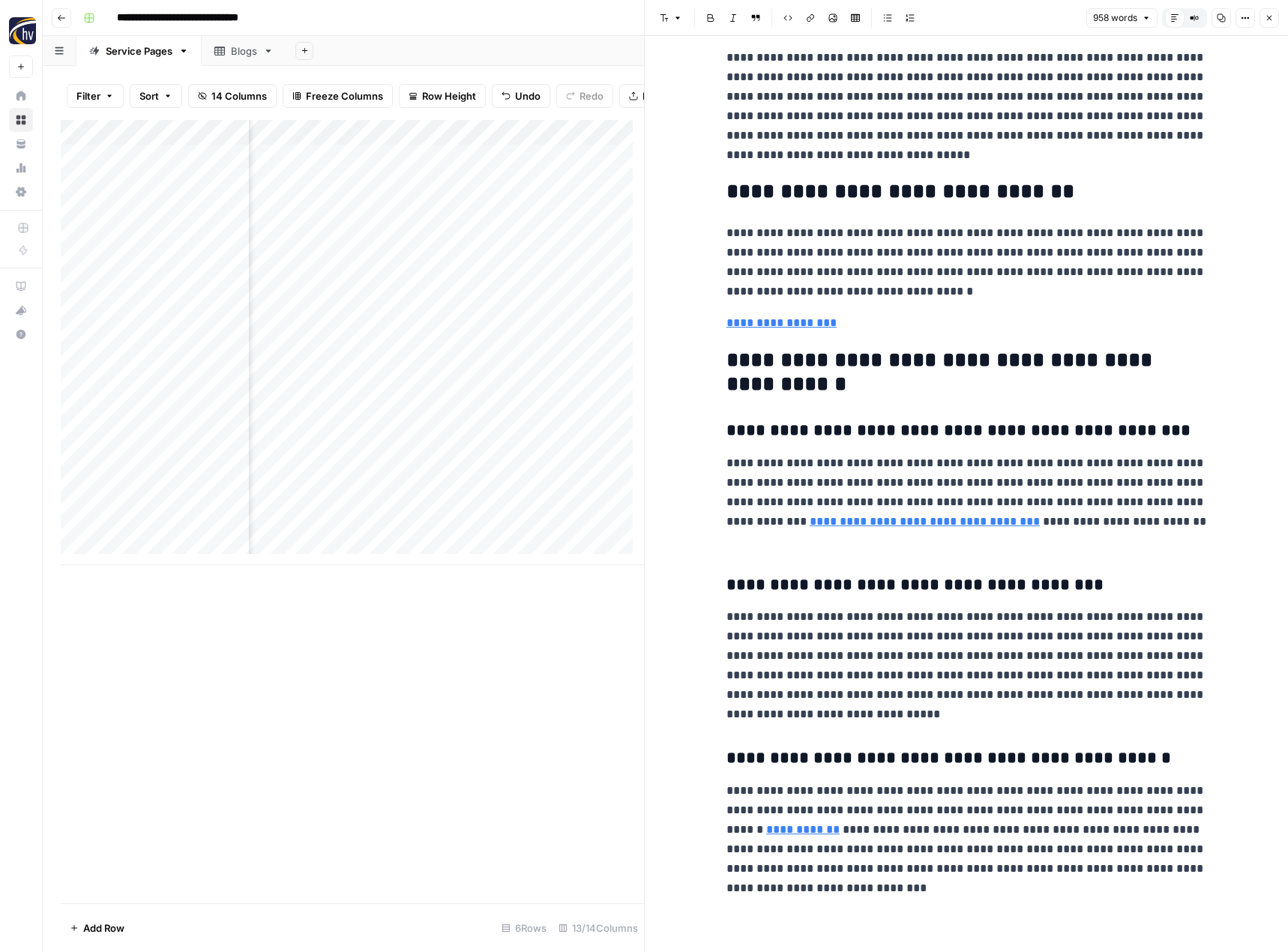
click at [67, 20] on button "Go back" at bounding box center [62, 18] width 19 height 19
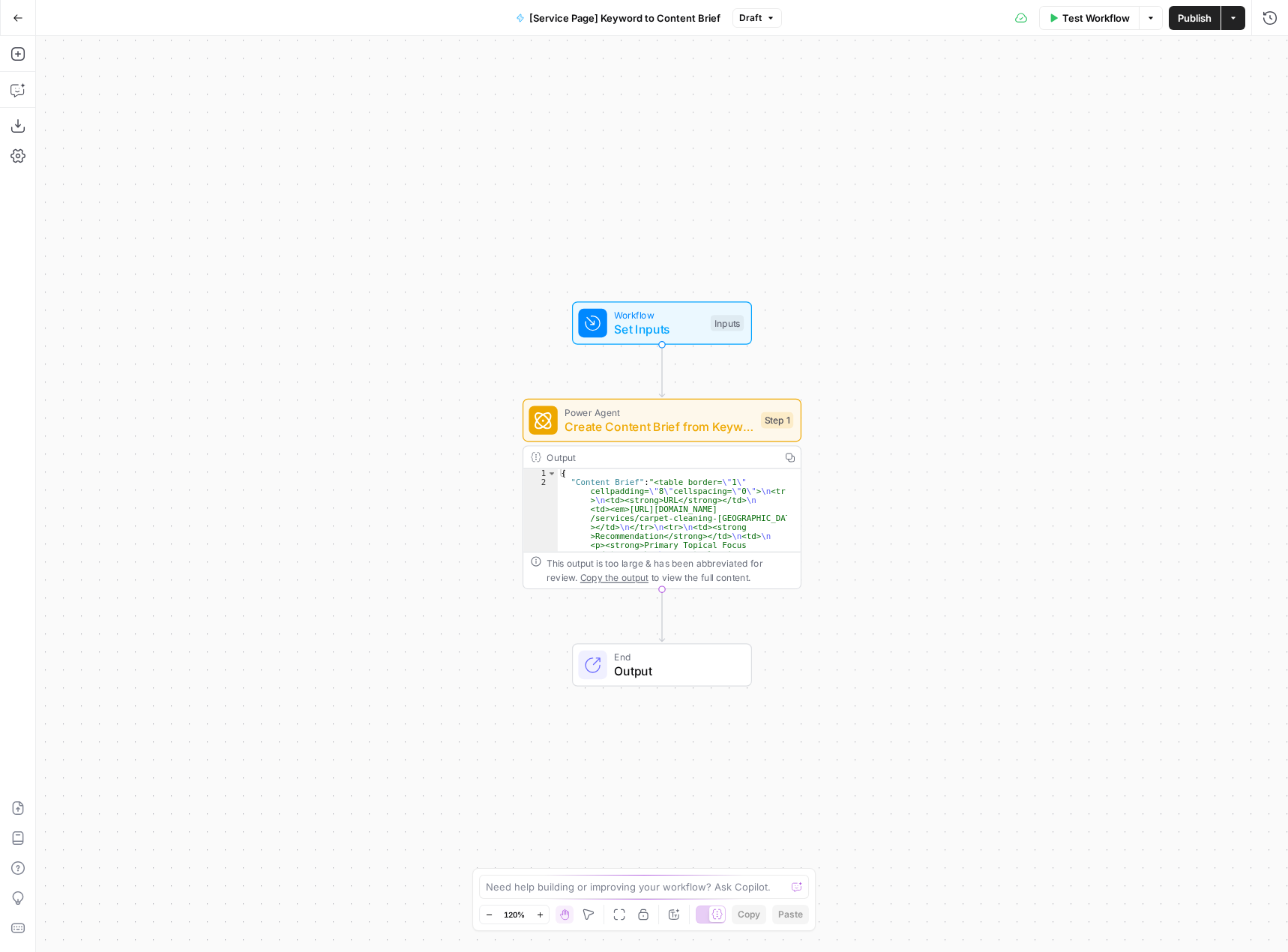
type textarea "**********"
